Goal: Book appointment/travel/reservation

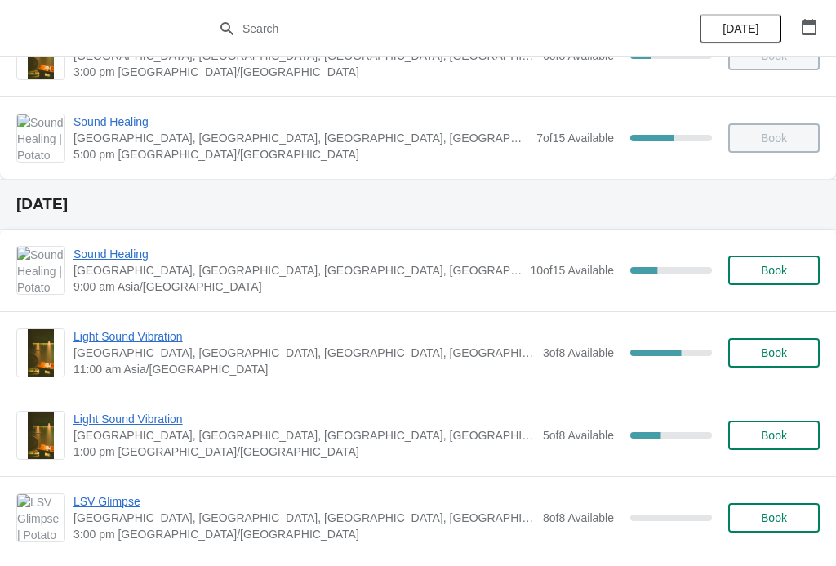
scroll to position [467, 0]
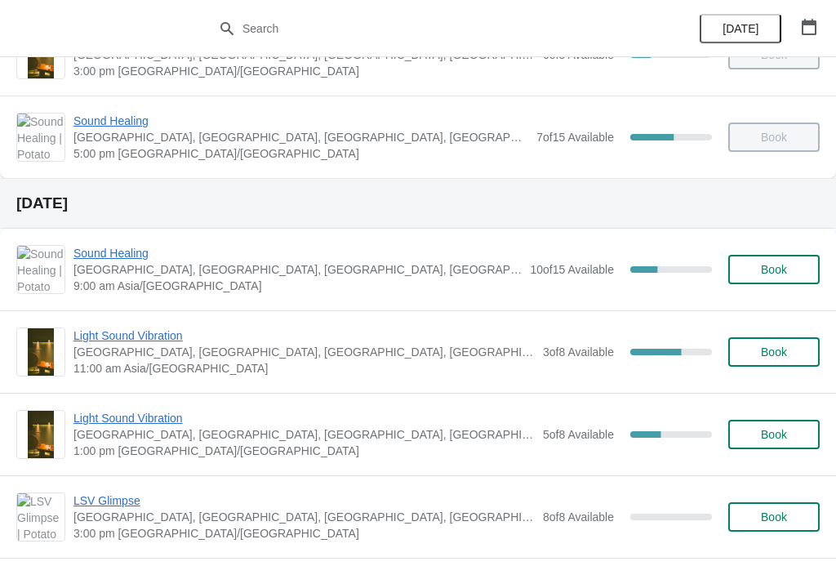
click at [113, 252] on span "Sound Healing" at bounding box center [298, 253] width 448 height 16
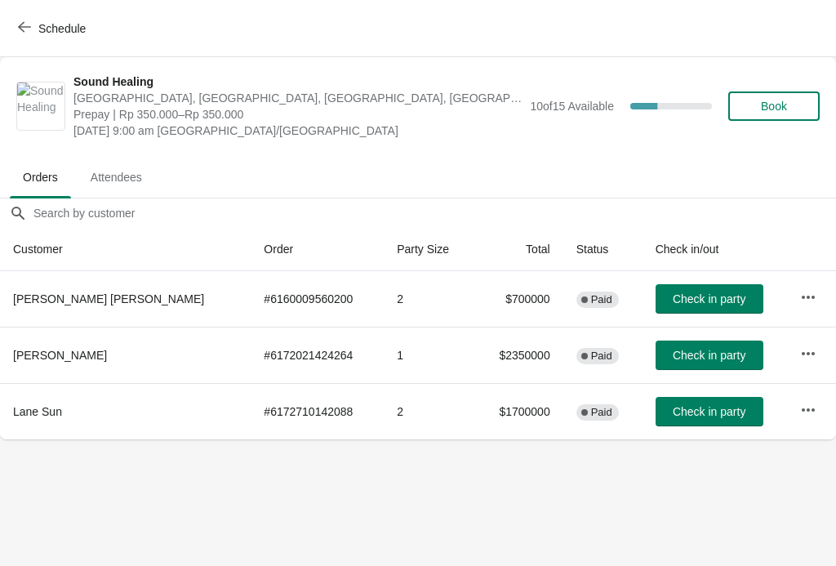
click at [32, 32] on span "Schedule" at bounding box center [53, 28] width 65 height 16
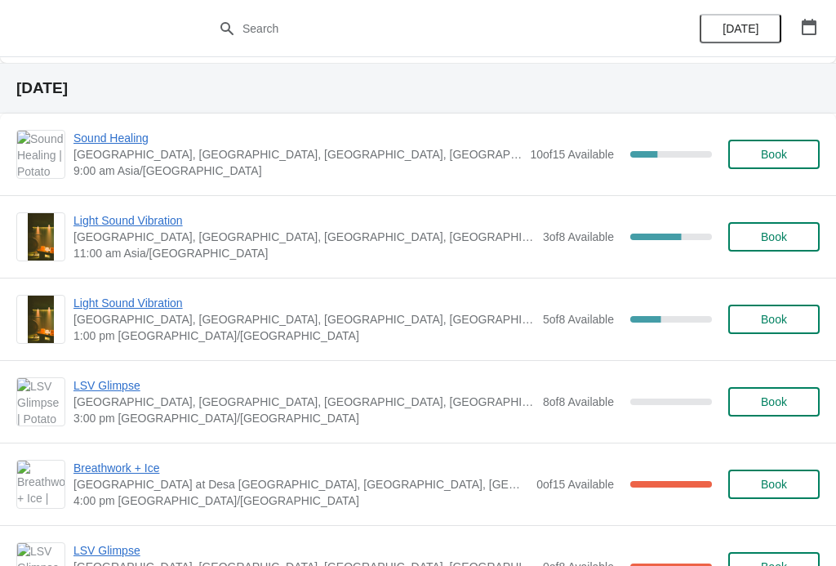
scroll to position [582, 0]
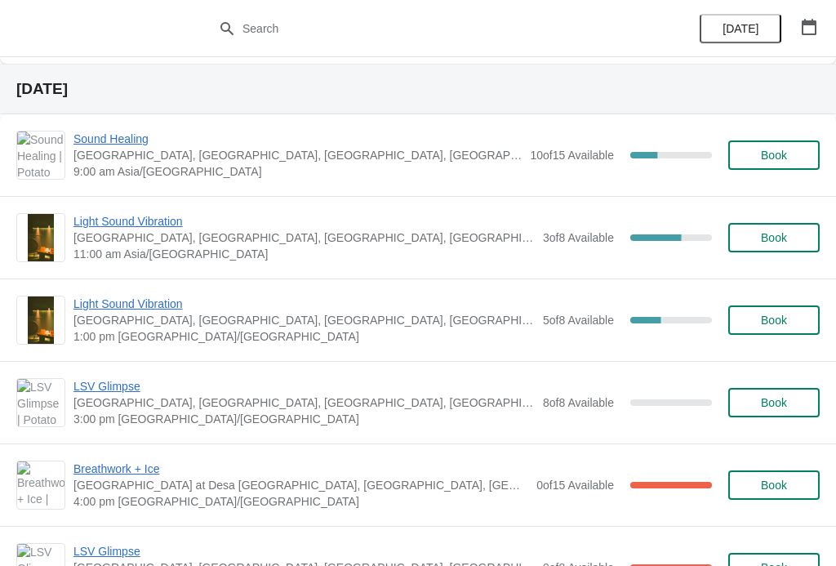
click at [769, 235] on span "Book" at bounding box center [774, 237] width 26 height 13
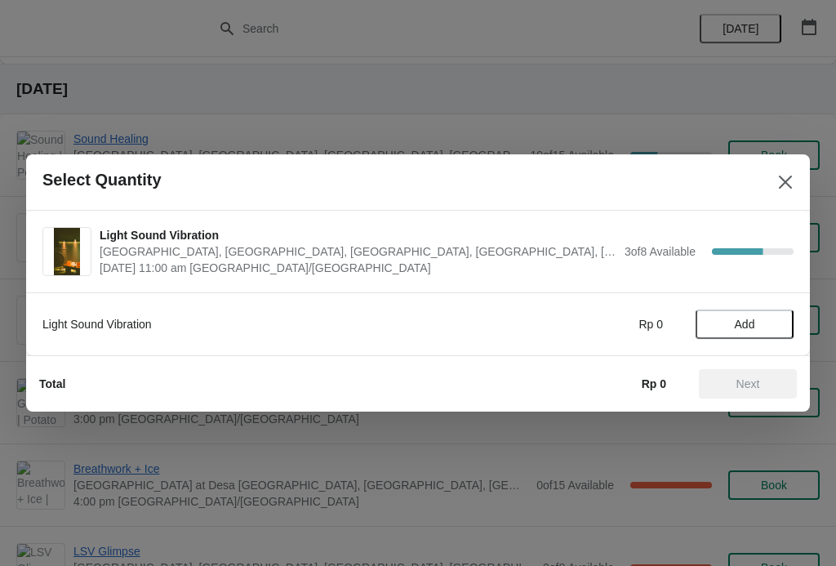
click at [759, 313] on button "Add" at bounding box center [745, 324] width 98 height 29
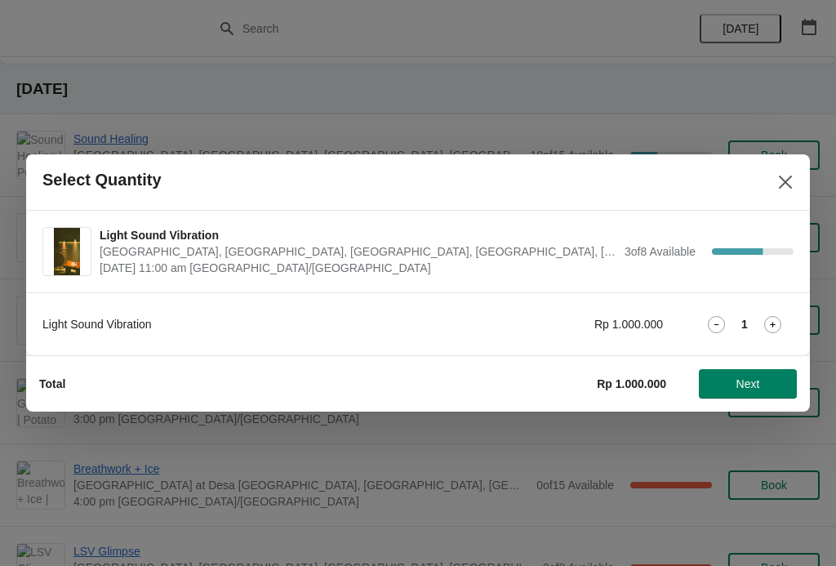
click at [775, 312] on div "Light Sound Vibration Rp 1.000.000 1" at bounding box center [417, 324] width 751 height 29
click at [771, 325] on icon at bounding box center [772, 324] width 17 height 17
click at [750, 383] on span "Next" at bounding box center [749, 383] width 24 height 13
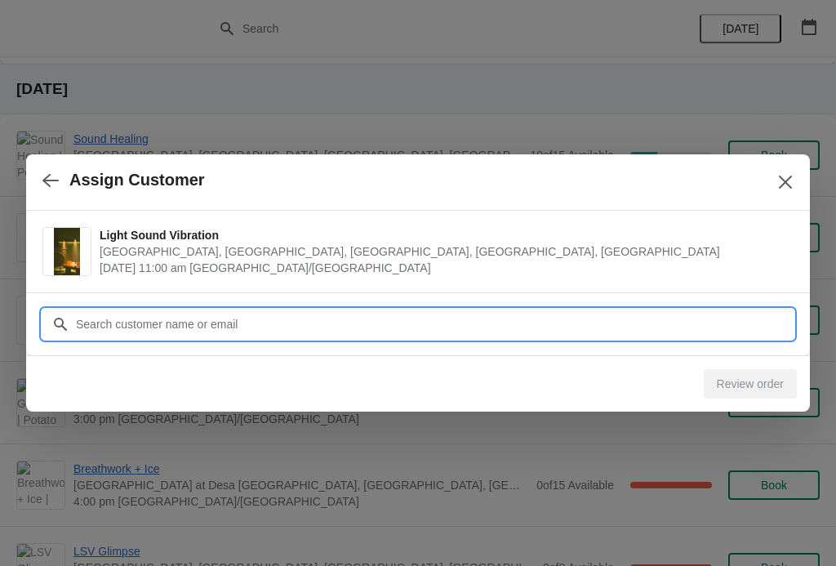
click at [684, 316] on input "Customer" at bounding box center [434, 324] width 719 height 29
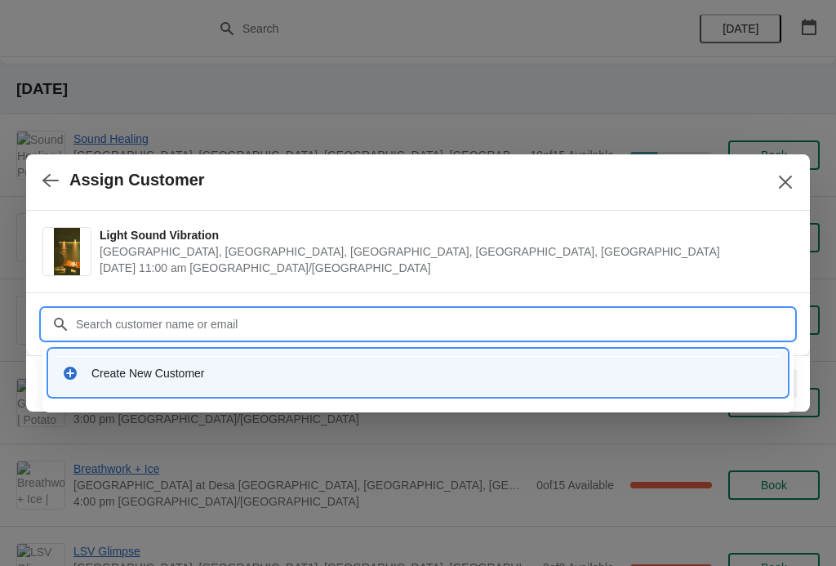
click at [118, 371] on div "Create New Customer" at bounding box center [432, 373] width 683 height 16
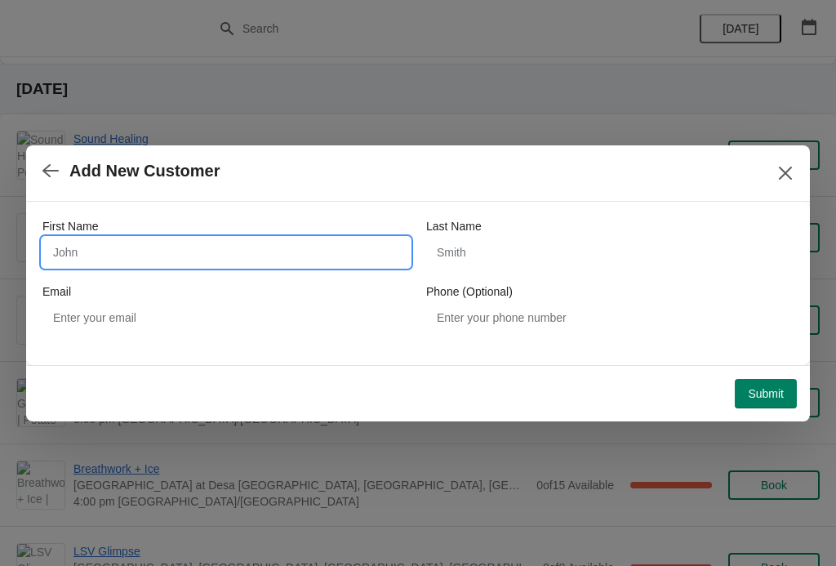
click at [255, 260] on input "First Name" at bounding box center [226, 252] width 368 height 29
type input "W"
type input "Lim"
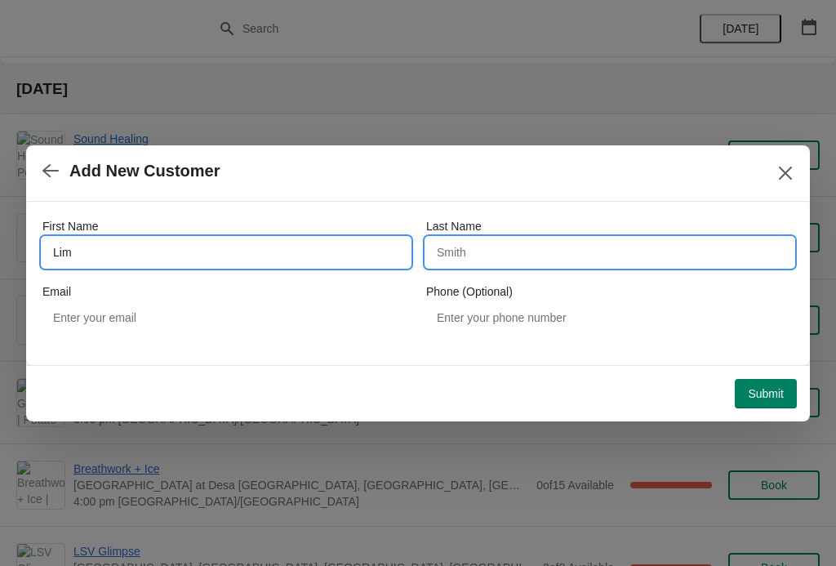
click at [555, 253] on input "Last Name" at bounding box center [610, 252] width 368 height 29
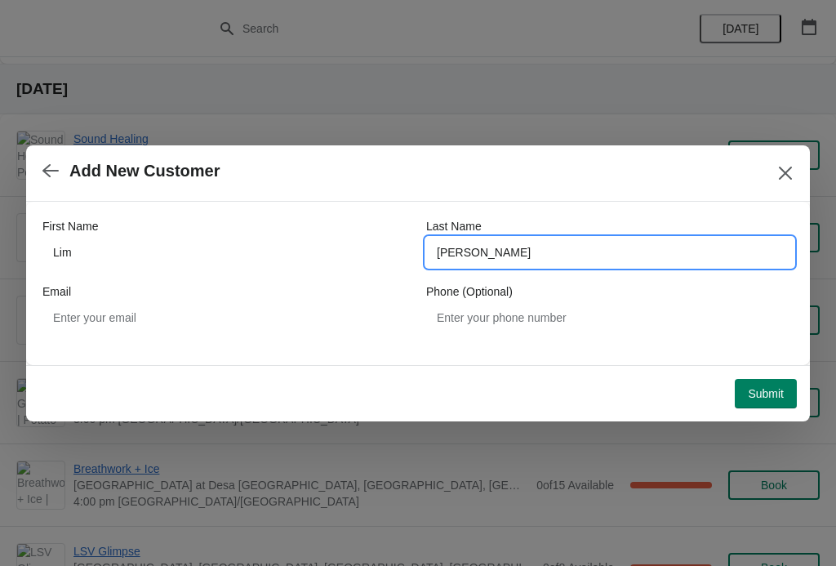
type input "Wen Qian"
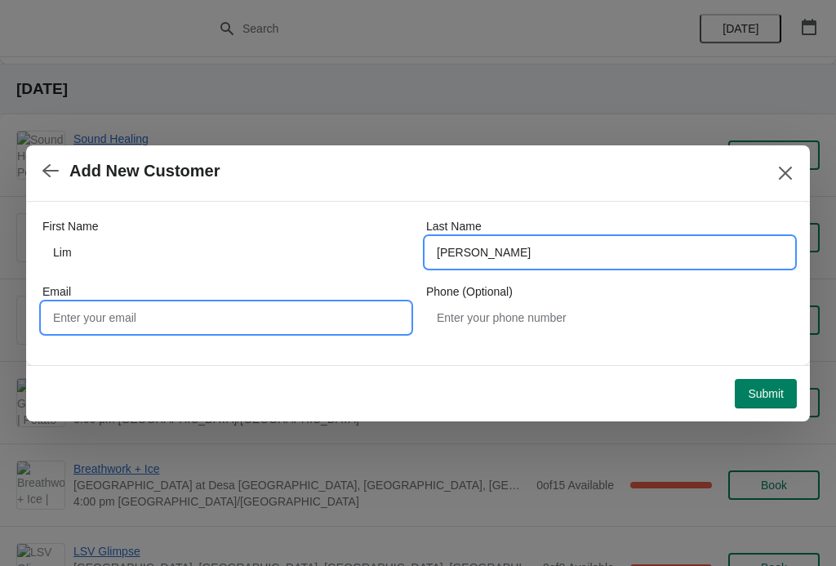
click at [319, 318] on input "Email" at bounding box center [226, 317] width 368 height 29
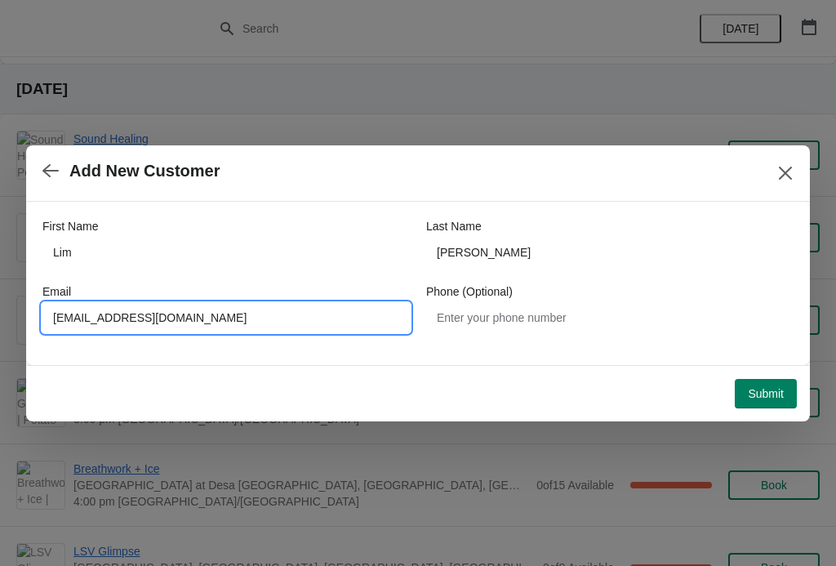
type input "Lalunya.qian@gmail.com"
click at [767, 392] on span "Submit" at bounding box center [766, 393] width 36 height 13
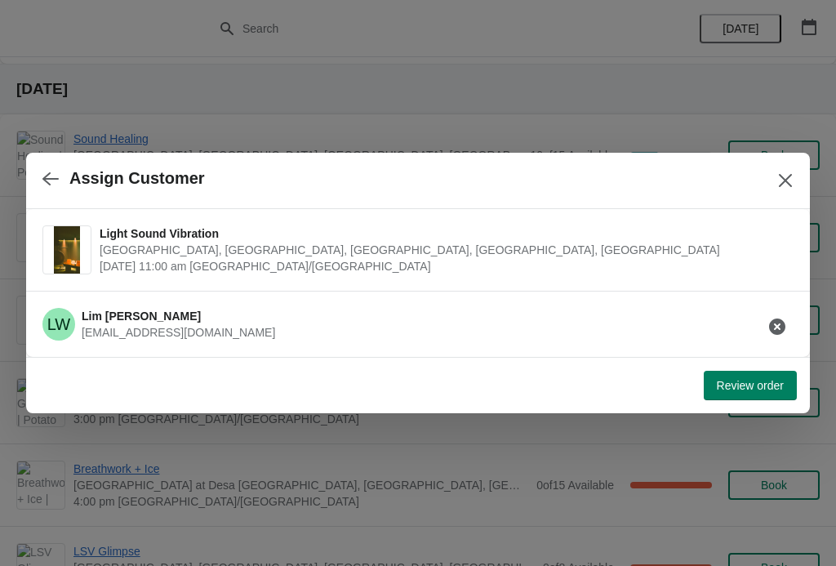
click at [746, 383] on span "Review order" at bounding box center [750, 385] width 67 height 13
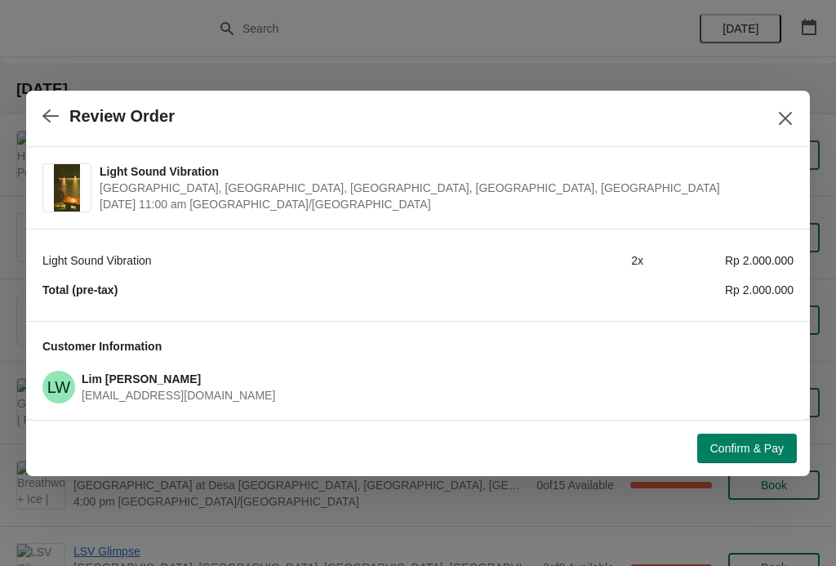
click at [739, 445] on span "Confirm & Pay" at bounding box center [748, 448] width 74 height 13
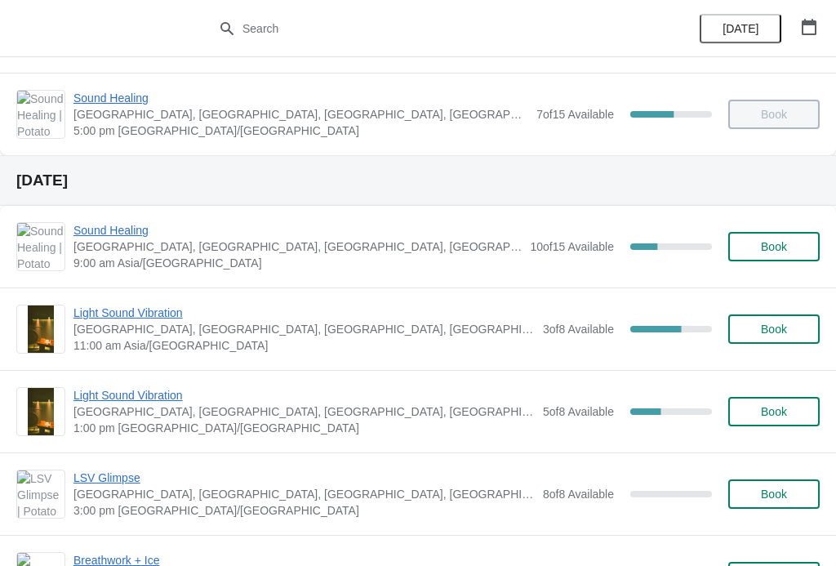
scroll to position [492, 0]
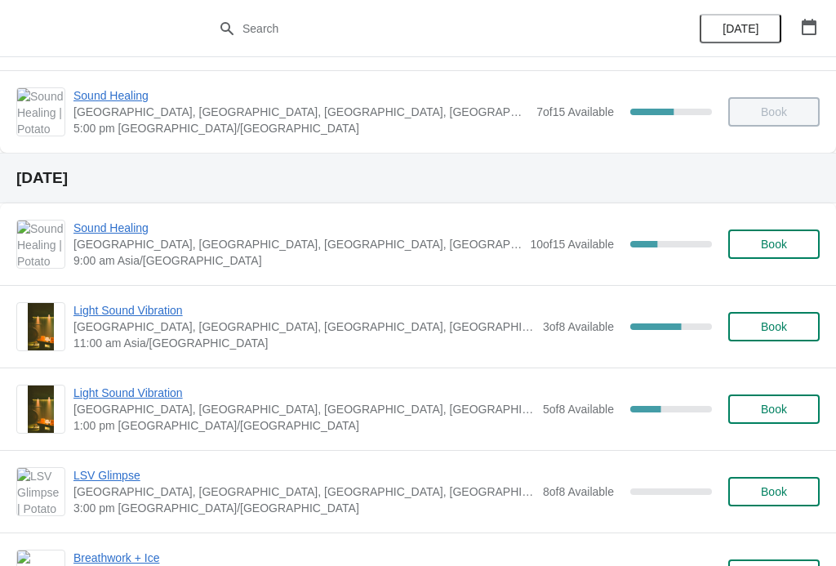
click at [107, 221] on span "Sound Healing" at bounding box center [298, 228] width 448 height 16
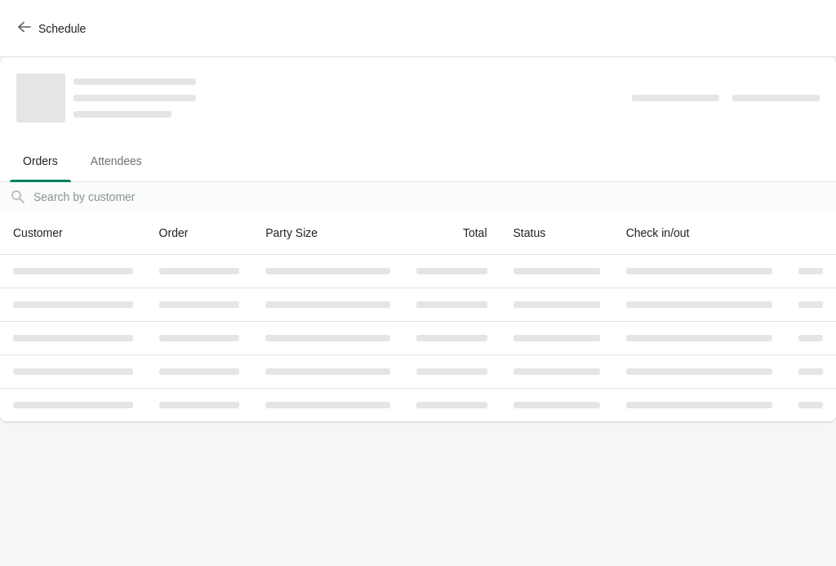
scroll to position [0, 0]
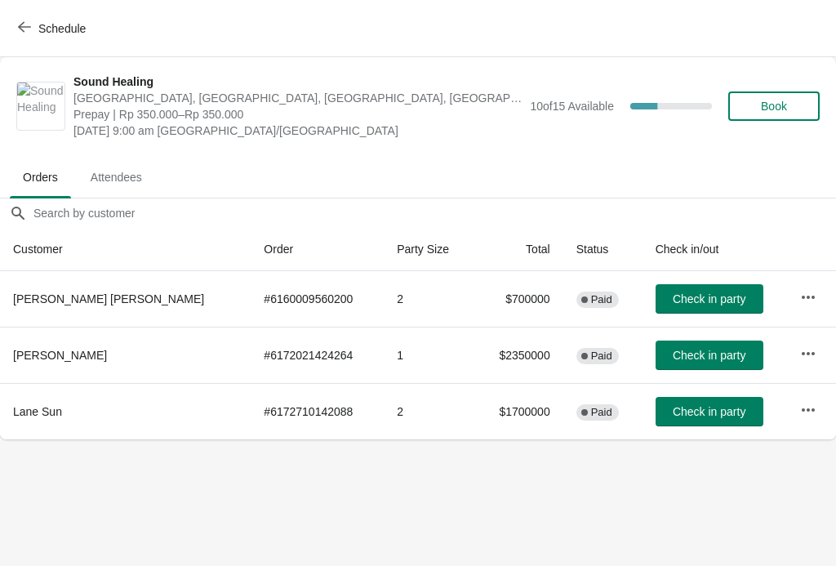
click at [21, 19] on button "Schedule" at bounding box center [53, 28] width 91 height 29
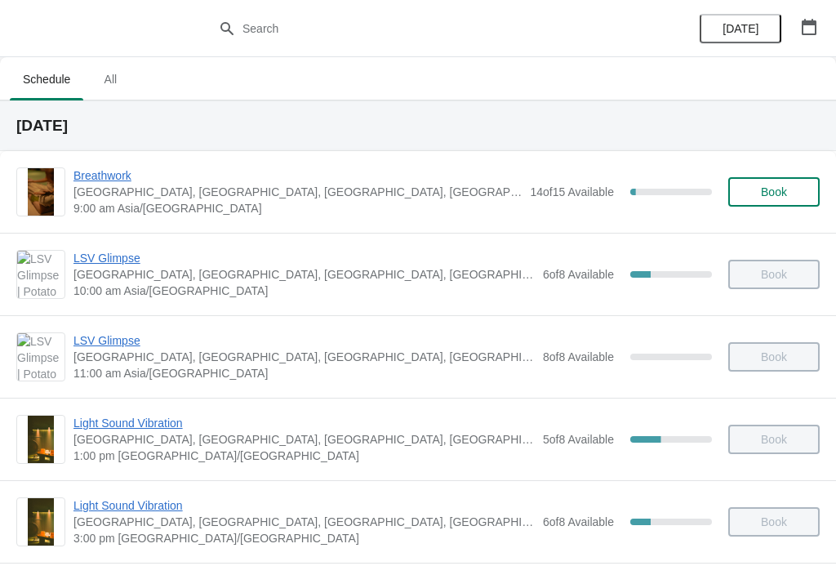
click at [806, 21] on icon "button" at bounding box center [809, 27] width 15 height 16
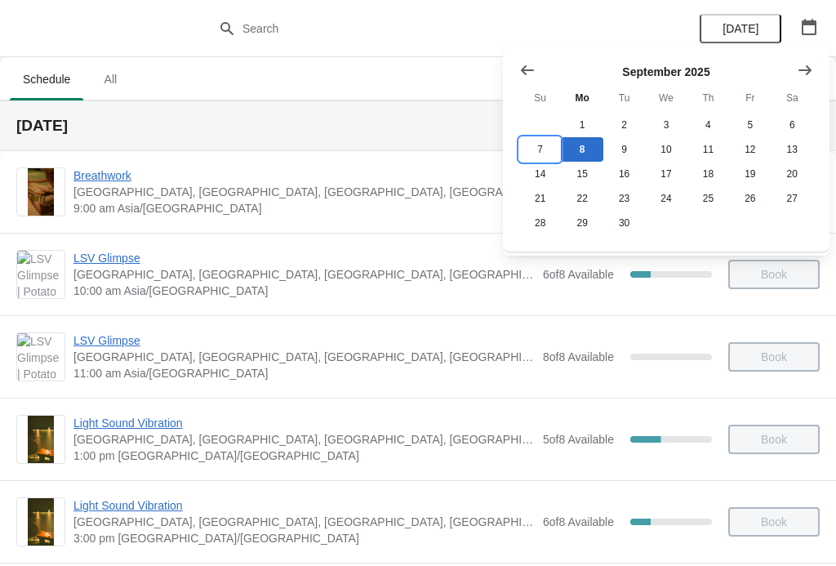
click at [542, 147] on button "7" at bounding box center [540, 149] width 42 height 25
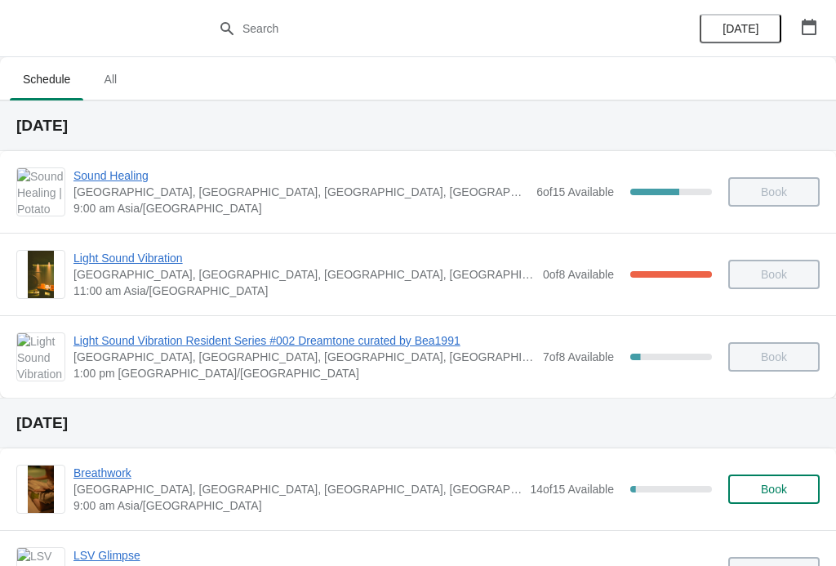
click at [128, 252] on span "Light Sound Vibration" at bounding box center [304, 258] width 461 height 16
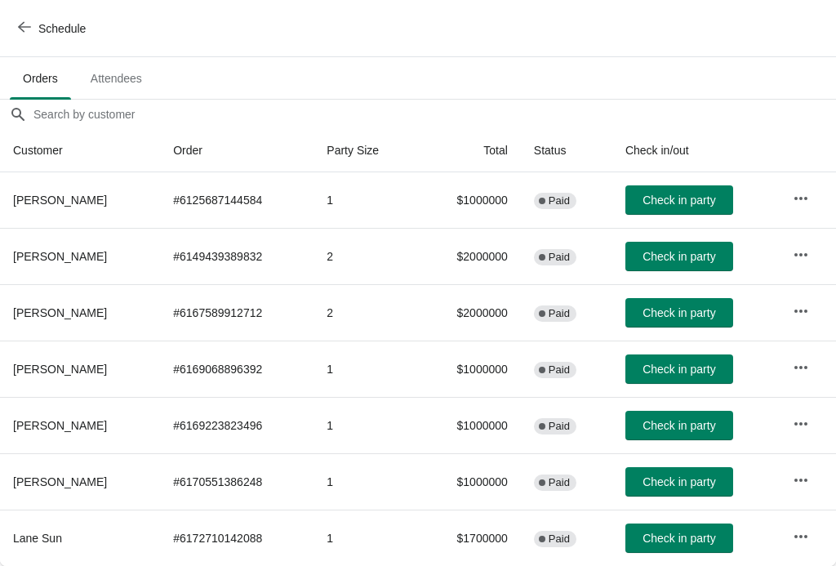
scroll to position [99, 0]
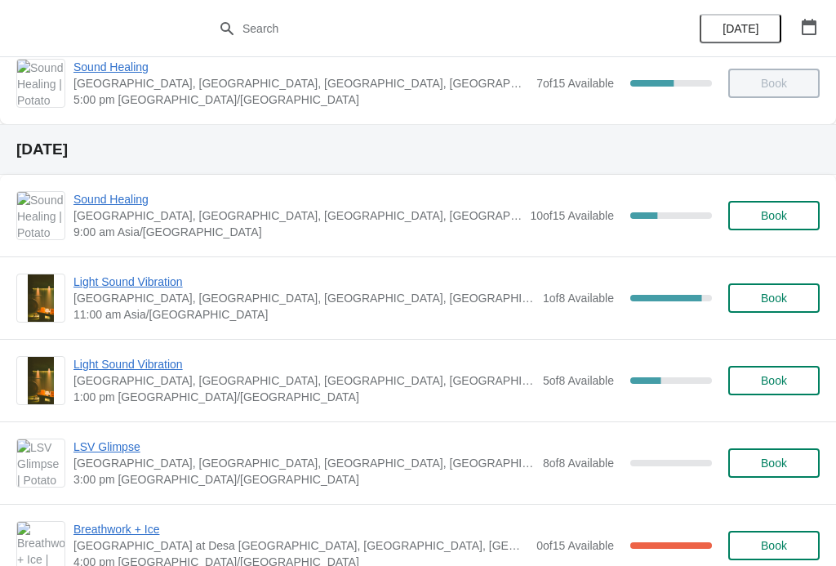
scroll to position [541, 0]
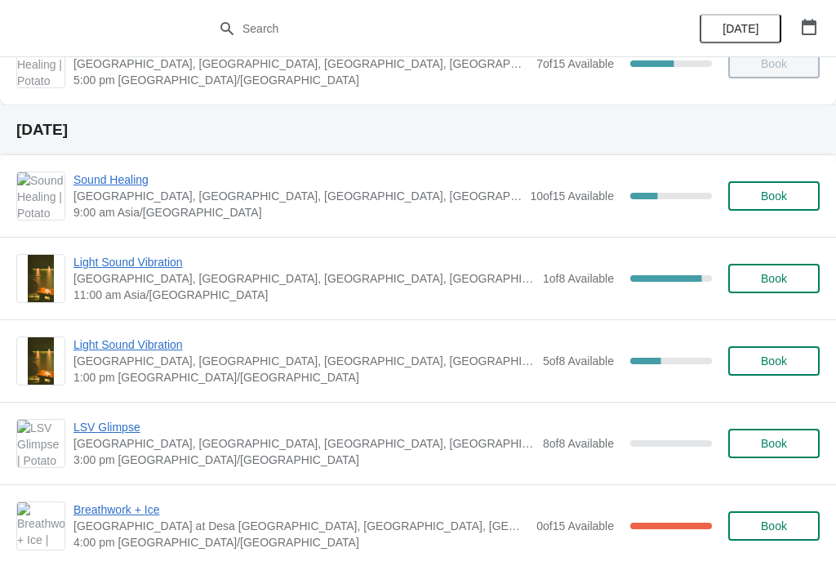
click at [167, 266] on span "Light Sound Vibration" at bounding box center [304, 262] width 461 height 16
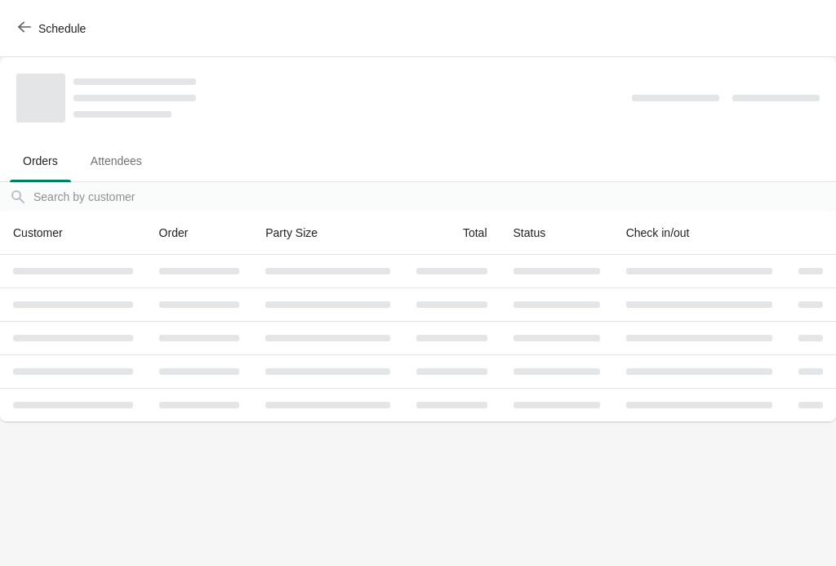
scroll to position [0, 0]
